Goal: Transaction & Acquisition: Purchase product/service

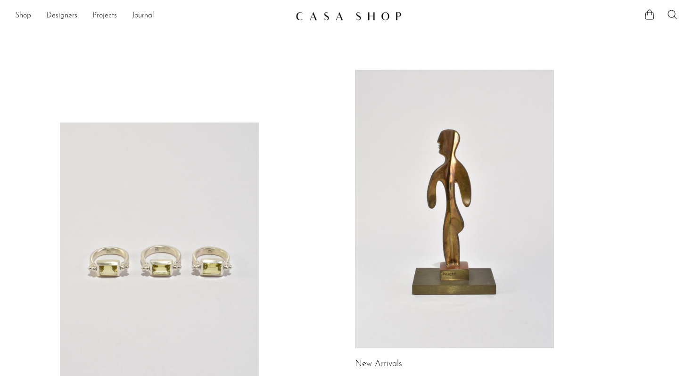
click at [29, 20] on link "Shop" at bounding box center [23, 16] width 16 height 12
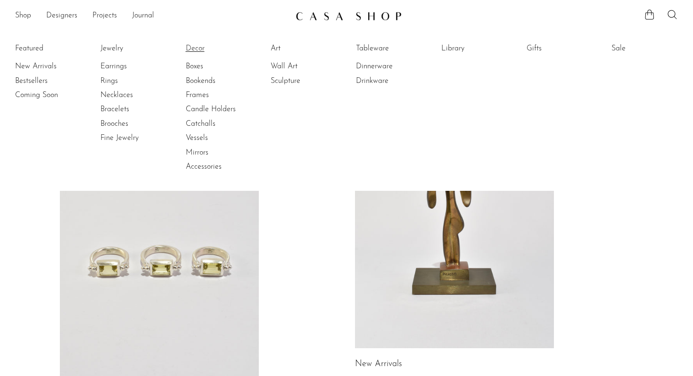
click at [190, 49] on link "Decor" at bounding box center [221, 48] width 71 height 10
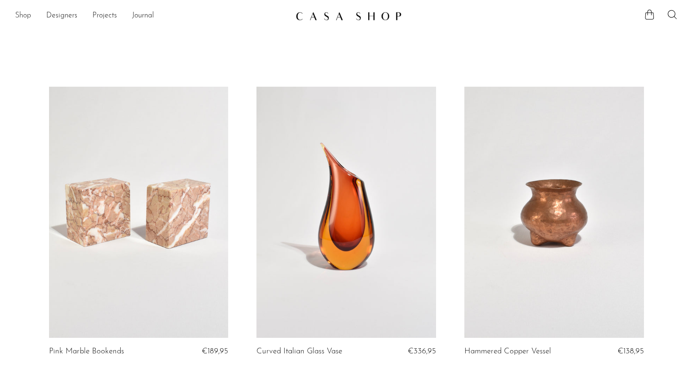
click at [28, 15] on link "Shop" at bounding box center [23, 16] width 16 height 12
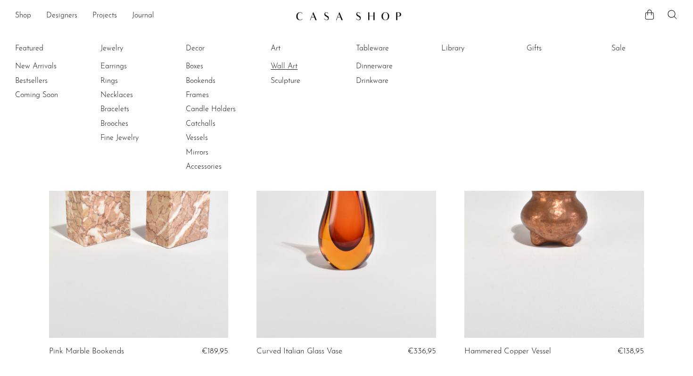
click at [286, 67] on link "Wall Art" at bounding box center [306, 66] width 71 height 10
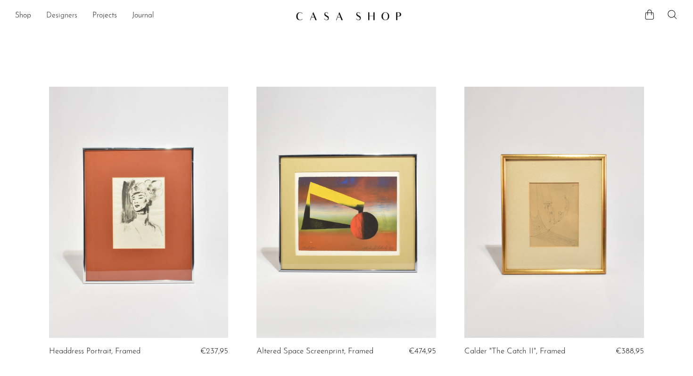
click at [52, 18] on link "Designers" at bounding box center [61, 16] width 31 height 12
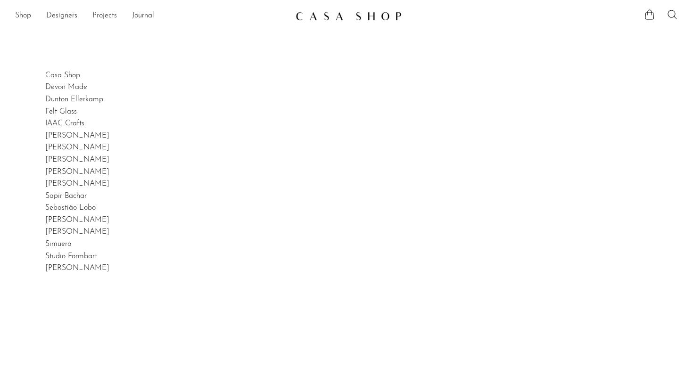
click at [17, 16] on link "Shop" at bounding box center [23, 16] width 16 height 12
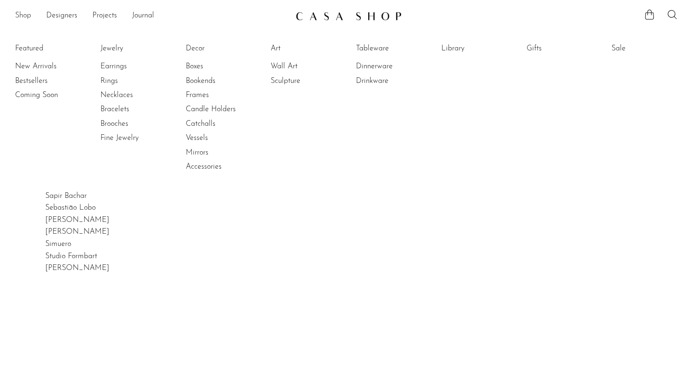
click at [21, 17] on link "Shop" at bounding box center [23, 16] width 16 height 12
click at [107, 49] on link "Jewelry" at bounding box center [135, 48] width 71 height 10
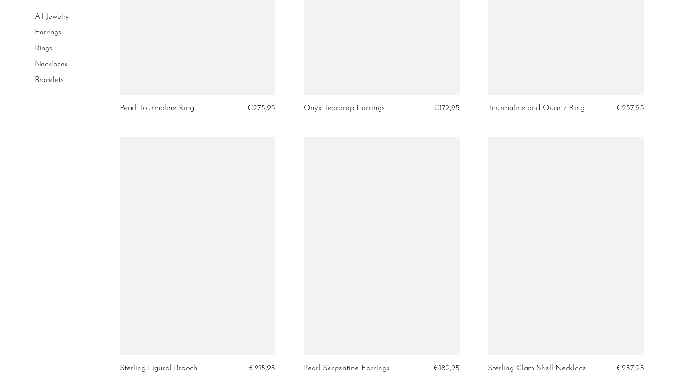
scroll to position [2341, 0]
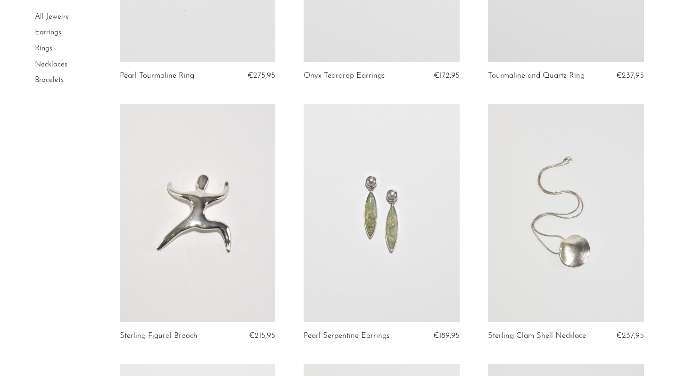
click at [234, 196] on link at bounding box center [198, 213] width 156 height 218
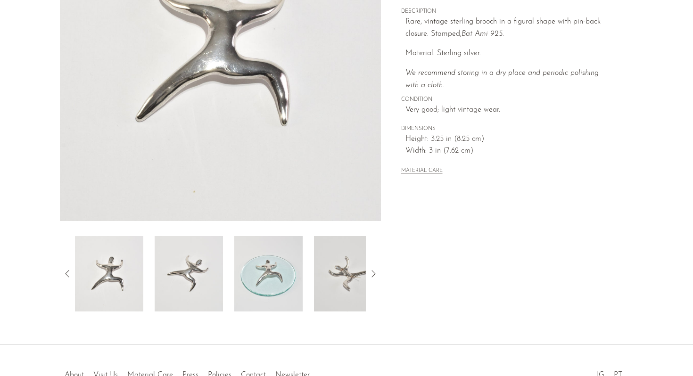
scroll to position [238, 0]
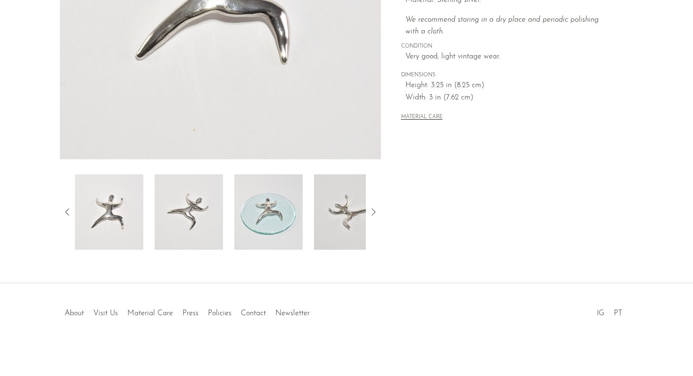
click at [369, 212] on icon at bounding box center [373, 211] width 11 height 11
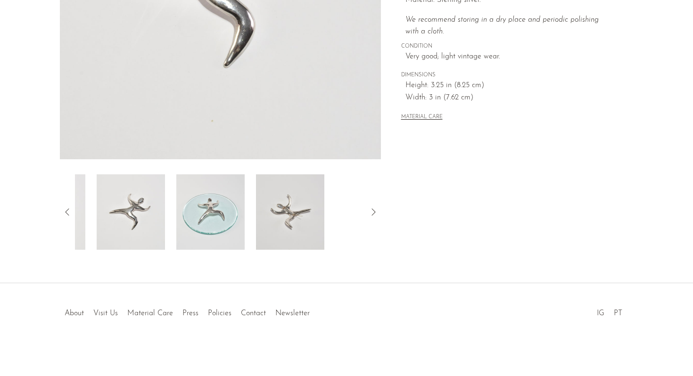
click at [373, 214] on icon at bounding box center [373, 211] width 4 height 7
